Goal: Information Seeking & Learning: Learn about a topic

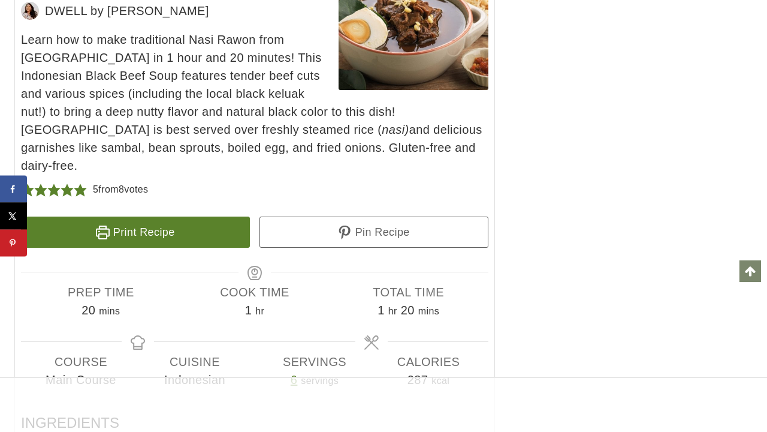
scroll to position [12043, 0]
